Goal: Task Accomplishment & Management: Complete application form

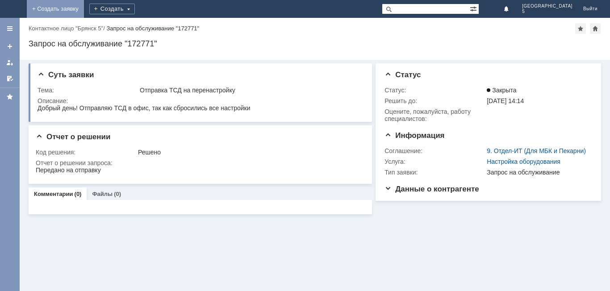
click at [84, 11] on link "+ Создать заявку" at bounding box center [55, 9] width 57 height 18
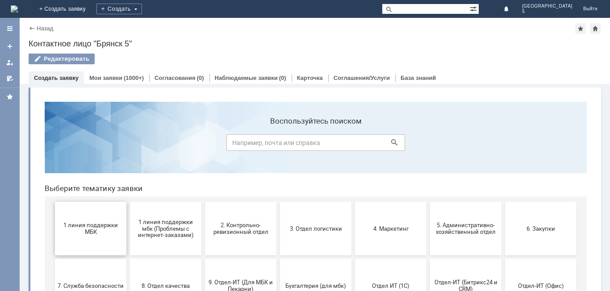
click at [89, 219] on button "1 линия поддержки МБК" at bounding box center [90, 229] width 71 height 54
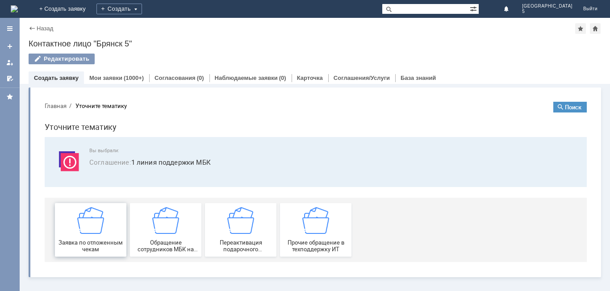
click at [89, 220] on img at bounding box center [90, 220] width 27 height 27
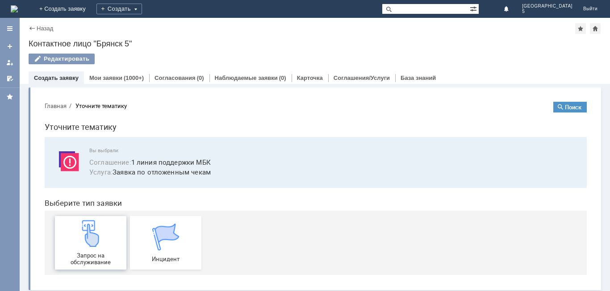
click at [91, 233] on img at bounding box center [90, 233] width 27 height 27
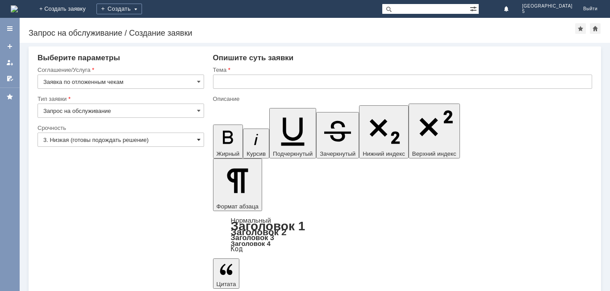
click at [199, 142] on span at bounding box center [199, 139] width 4 height 7
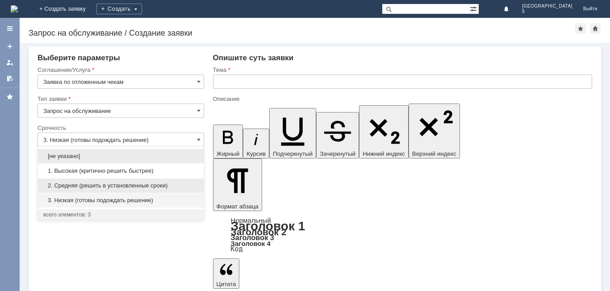
click at [132, 186] on span "2. Средняя (решить в установленные сроки)" at bounding box center [120, 185] width 155 height 7
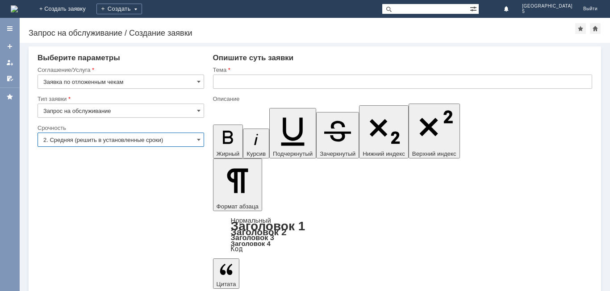
type input "2. Средняя (решить в установленные сроки)"
click at [224, 82] on input "text" at bounding box center [402, 82] width 379 height 14
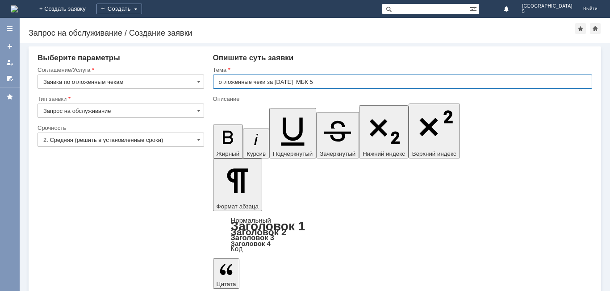
type input "отложенные чеки за [DATE] МБК 5"
drag, startPoint x: 242, startPoint y: 2451, endPoint x: 232, endPoint y: 2450, distance: 10.9
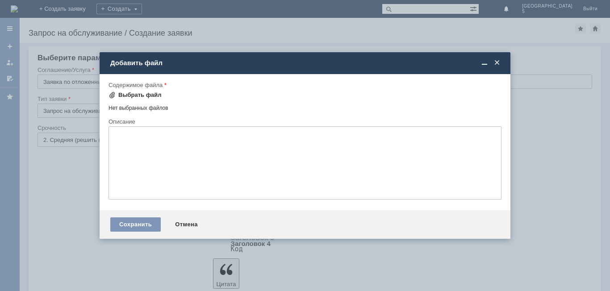
click at [118, 96] on div "Выбрать файл" at bounding box center [139, 94] width 43 height 7
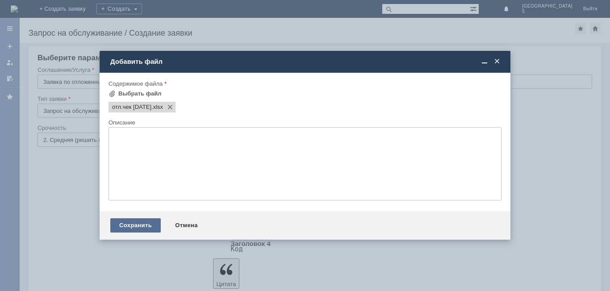
click at [145, 222] on div "Сохранить" at bounding box center [135, 225] width 50 height 14
